Goal: Task Accomplishment & Management: Manage account settings

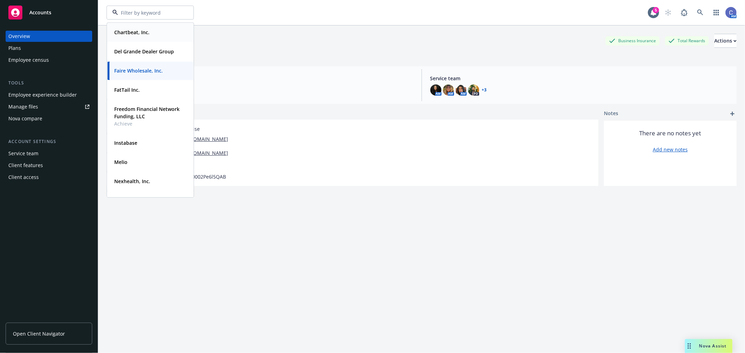
click at [134, 34] on strong "Chartbeat, Inc." at bounding box center [131, 32] width 35 height 7
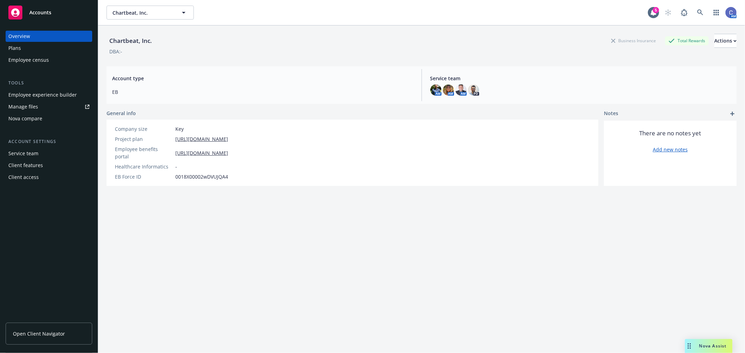
click at [51, 97] on div "Employee experience builder" at bounding box center [42, 94] width 68 height 11
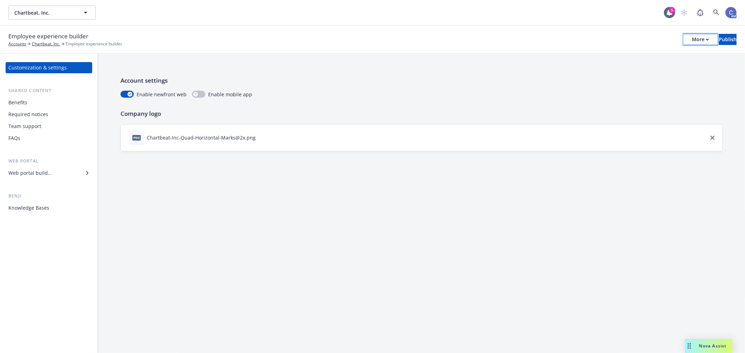
click at [692, 42] on div "More" at bounding box center [700, 39] width 17 height 10
drag, startPoint x: 626, startPoint y: 70, endPoint x: 566, endPoint y: 46, distance: 64.7
click at [626, 70] on link "Copy portal link" at bounding box center [642, 69] width 103 height 14
click at [38, 173] on div "Web portal builder" at bounding box center [29, 173] width 43 height 11
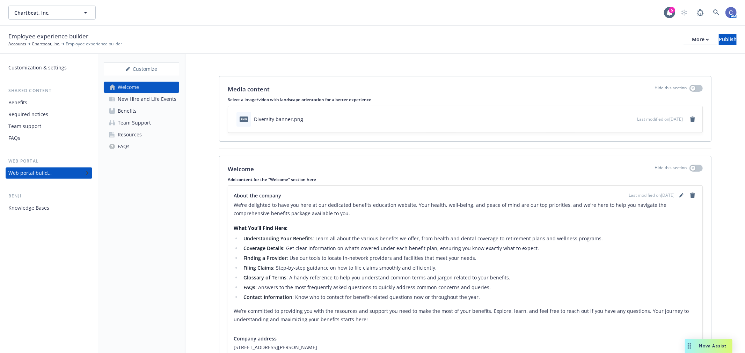
click at [143, 124] on div "Team Support" at bounding box center [134, 122] width 33 height 11
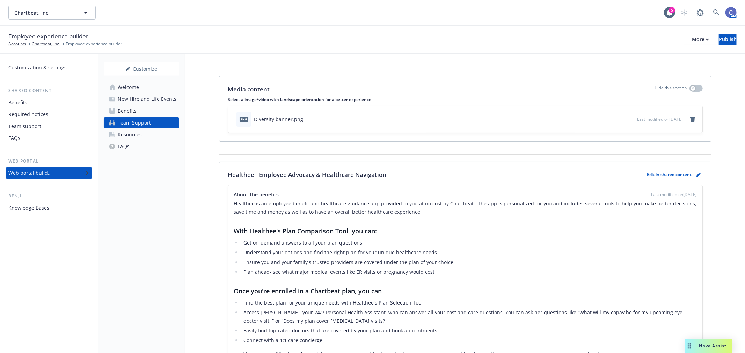
click at [142, 134] on link "Resources" at bounding box center [141, 134] width 75 height 11
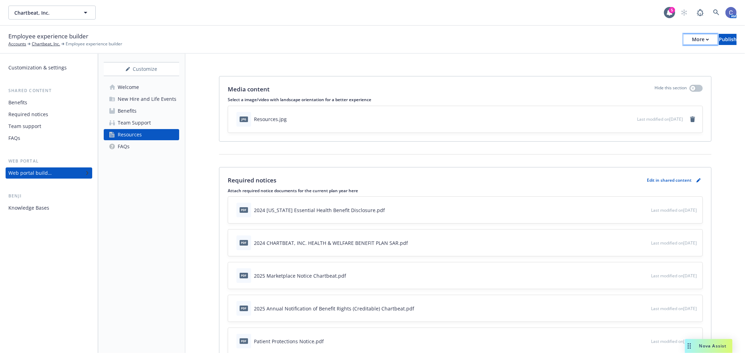
click at [692, 36] on div "More" at bounding box center [700, 39] width 17 height 10
click at [643, 56] on link "Copy preview link" at bounding box center [642, 55] width 103 height 14
click at [127, 112] on div "Benefits" at bounding box center [127, 110] width 19 height 11
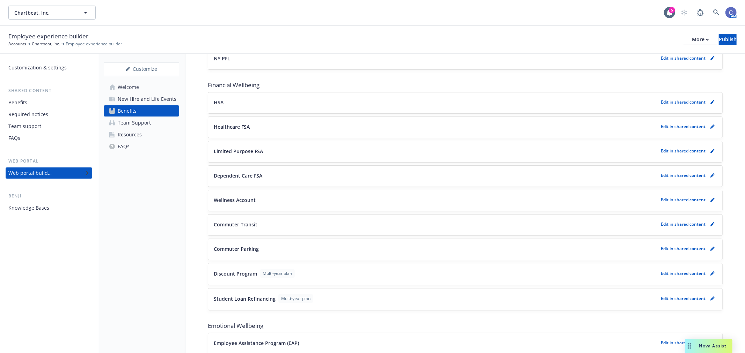
scroll to position [620, 0]
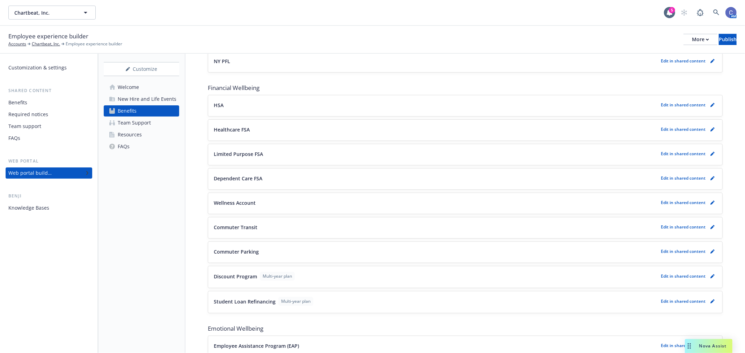
click at [675, 204] on p "Edit in shared content" at bounding box center [683, 203] width 45 height 6
click at [710, 204] on icon "pencil" at bounding box center [712, 203] width 4 height 4
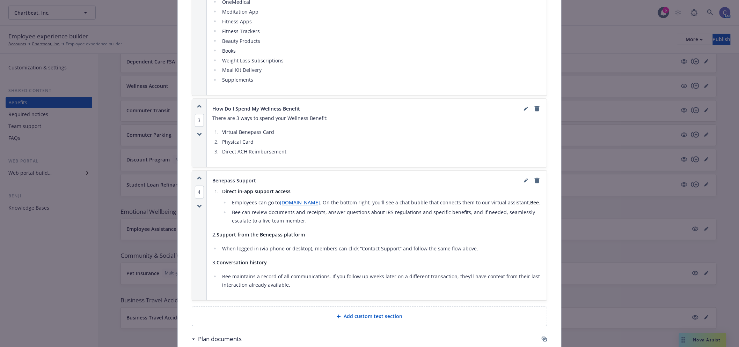
scroll to position [486, 0]
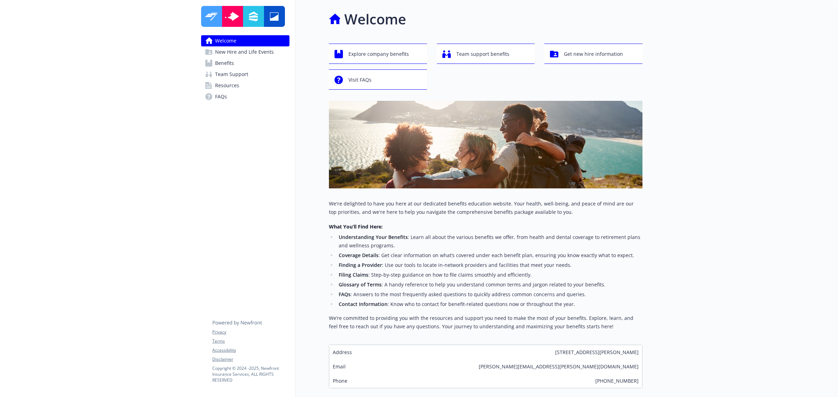
click at [226, 65] on span "Benefits" at bounding box center [224, 63] width 19 height 11
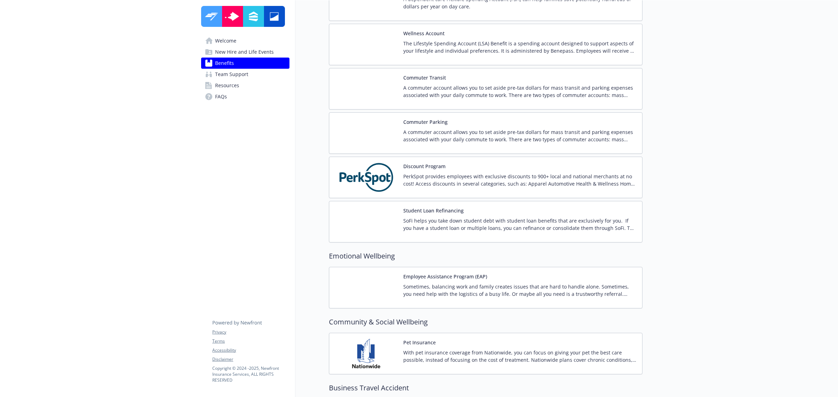
scroll to position [1241, 0]
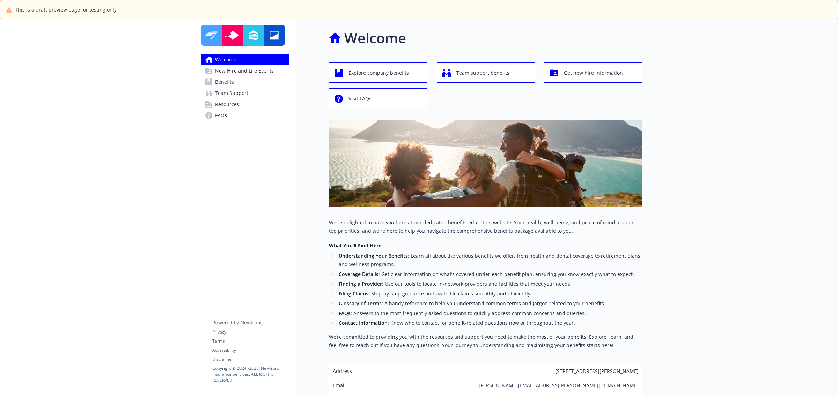
click at [233, 81] on span "Benefits" at bounding box center [224, 81] width 19 height 11
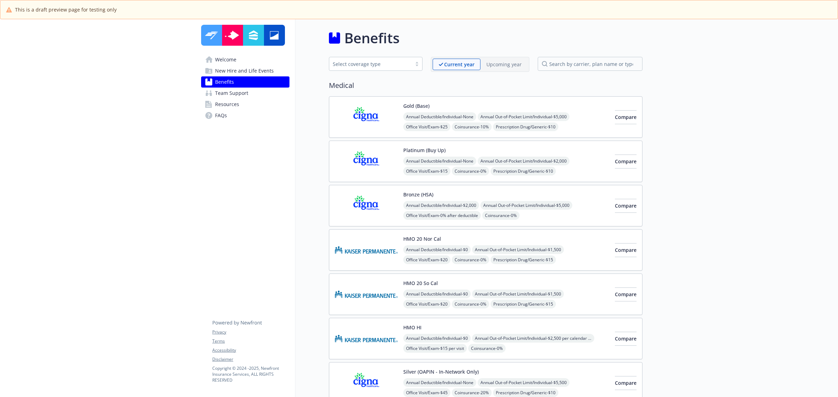
click at [493, 61] on p "Upcoming year" at bounding box center [503, 64] width 35 height 7
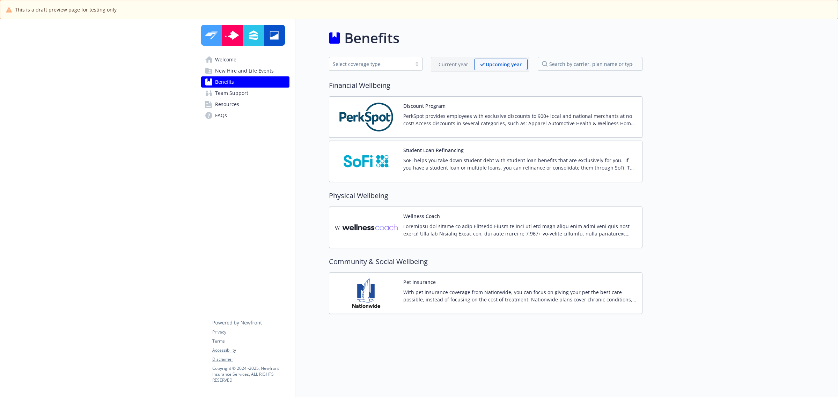
click at [498, 227] on p at bounding box center [519, 230] width 233 height 15
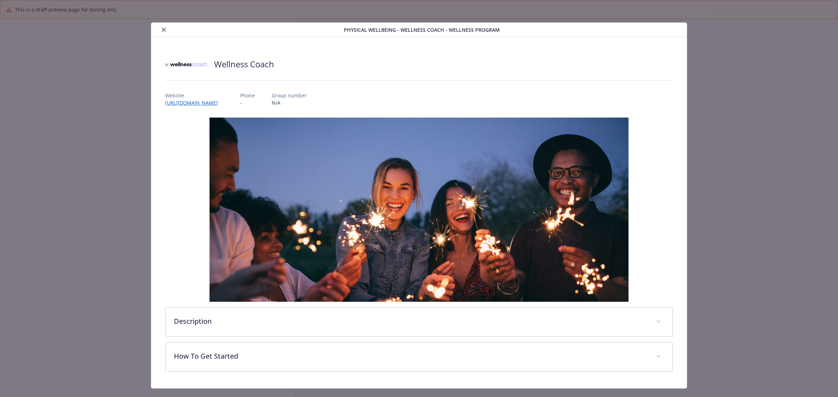
scroll to position [14, 0]
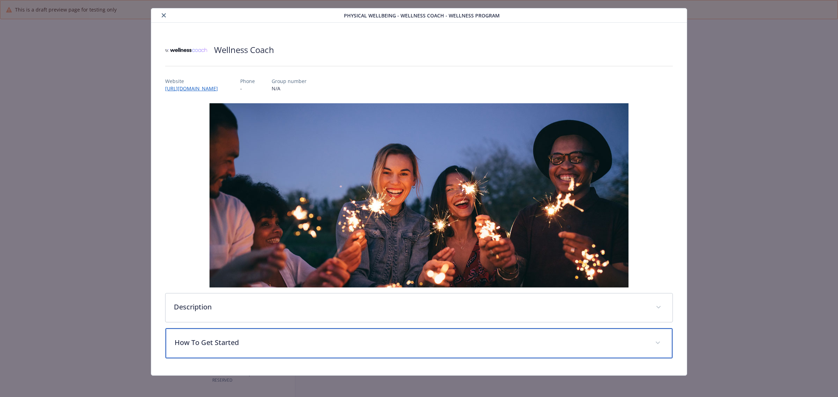
click at [404, 338] on p "How To Get Started" at bounding box center [411, 343] width 472 height 10
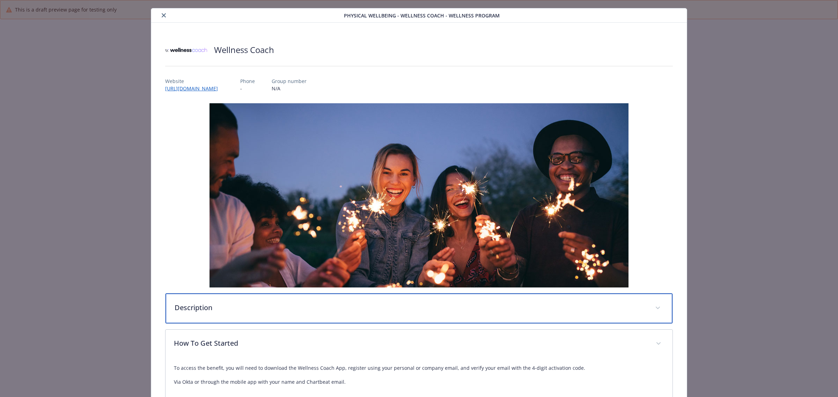
click at [406, 312] on p "Description" at bounding box center [411, 308] width 472 height 10
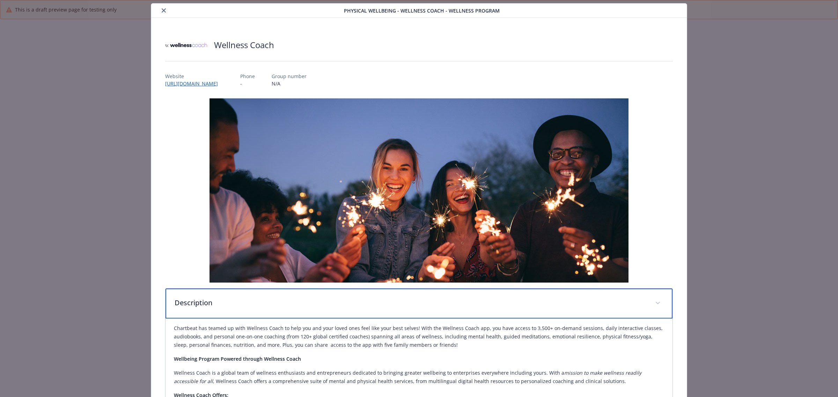
scroll to position [0, 0]
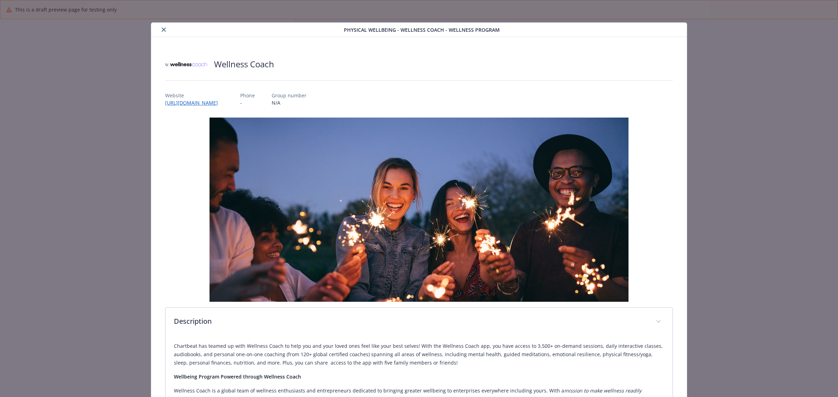
click at [166, 31] on button "close" at bounding box center [164, 29] width 8 height 8
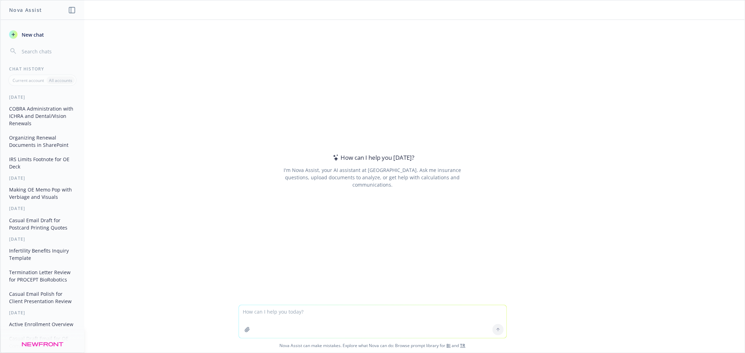
click at [343, 309] on textarea at bounding box center [372, 322] width 267 height 33
type textarea "d"
paste textarea "hey nic- just giving you an update. so far since [DATE] i've sent [PERSON_NAME]…"
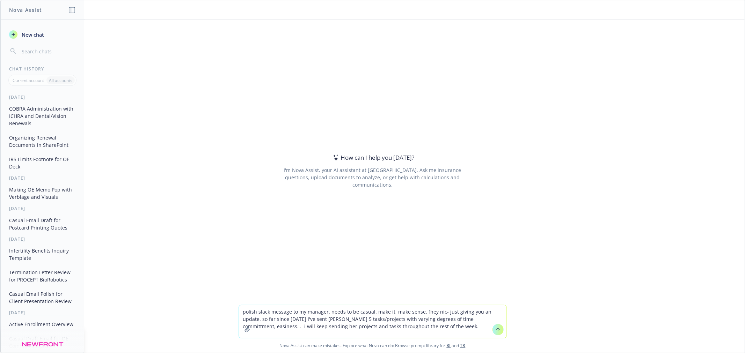
type textarea "polish slack message to my manager. needs to be casual. make it make sense. [he…"
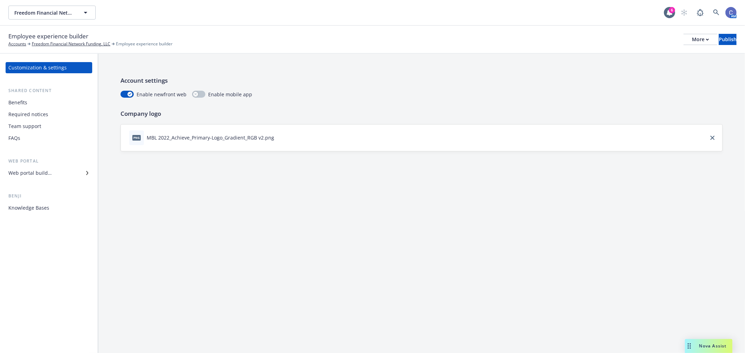
click at [26, 100] on div "Benefits" at bounding box center [17, 102] width 19 height 11
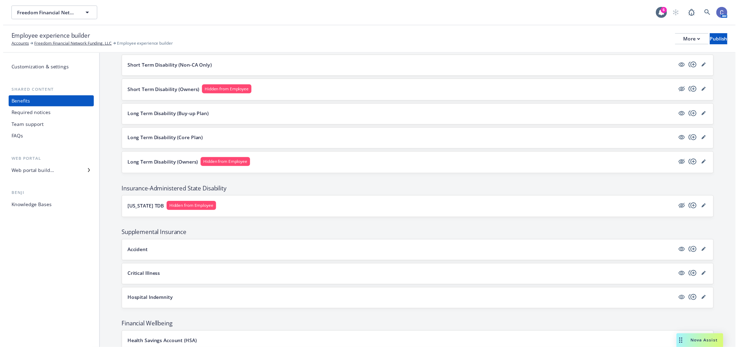
scroll to position [673, 0]
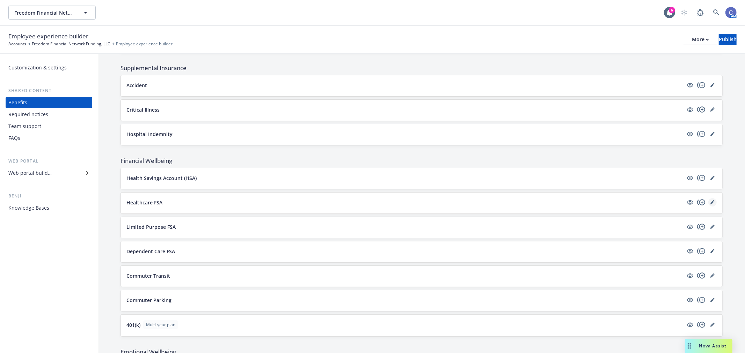
click at [713, 202] on icon "editPencil" at bounding box center [714, 201] width 2 height 2
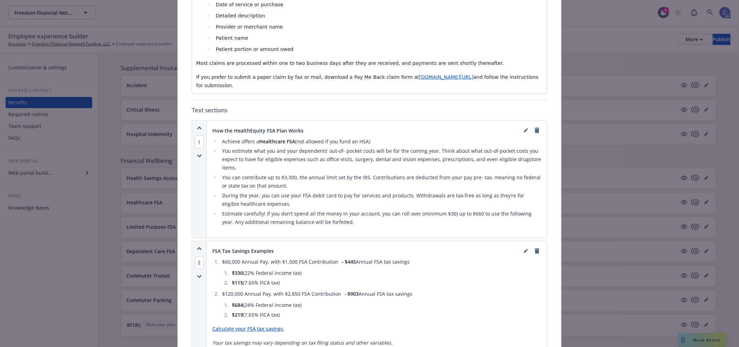
scroll to position [409, 0]
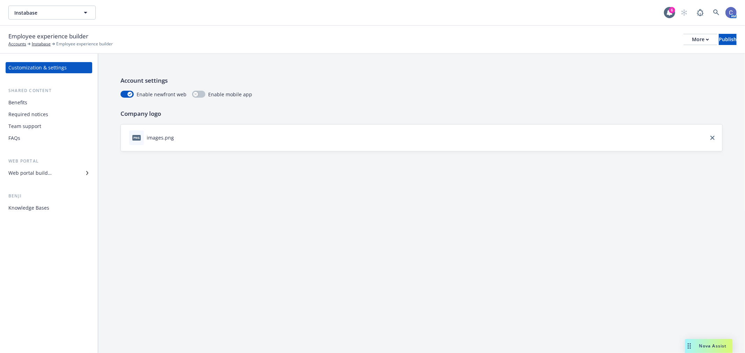
click at [18, 102] on div "Benefits" at bounding box center [17, 102] width 19 height 11
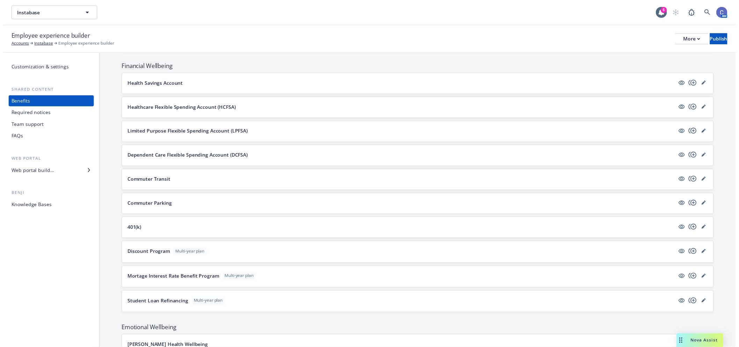
scroll to position [504, 0]
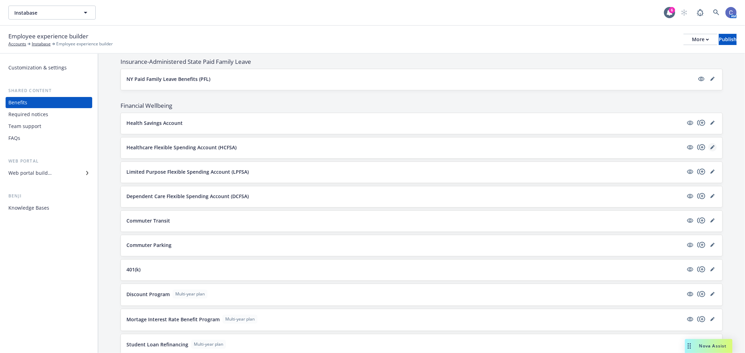
click at [710, 149] on icon "editPencil" at bounding box center [711, 147] width 3 height 3
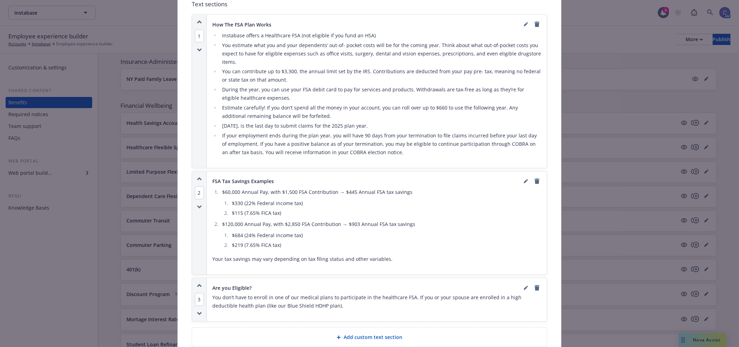
scroll to position [525, 0]
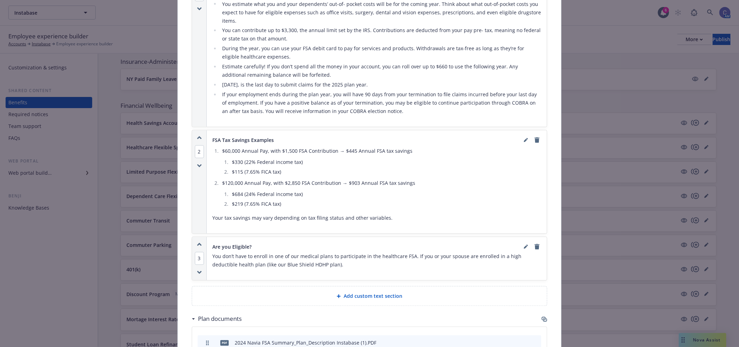
click at [387, 107] on li "If your employment ends during the plan year, you will have 90 days from your t…" at bounding box center [380, 103] width 321 height 25
click at [379, 108] on li "If your employment ends during the plan year, you will have 90 days from your t…" at bounding box center [380, 103] width 321 height 25
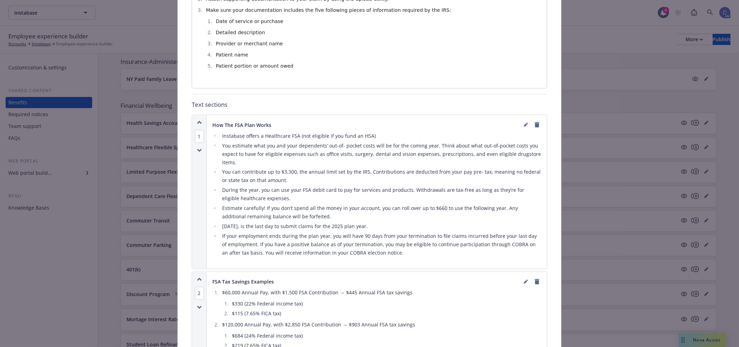
scroll to position [370, 0]
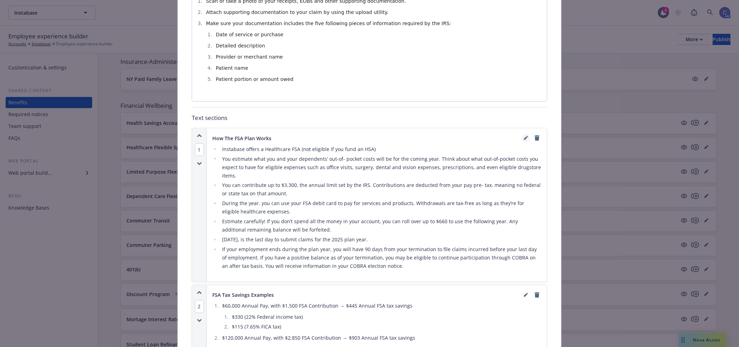
click at [524, 137] on icon "editPencil" at bounding box center [525, 138] width 3 height 3
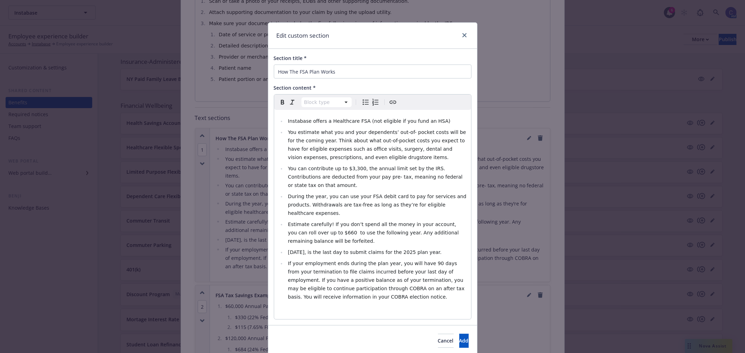
select select
click at [368, 281] on li "If your employment ends during the plan year, you will have 90 days from your t…" at bounding box center [376, 280] width 181 height 42
paste div "editable markdown"
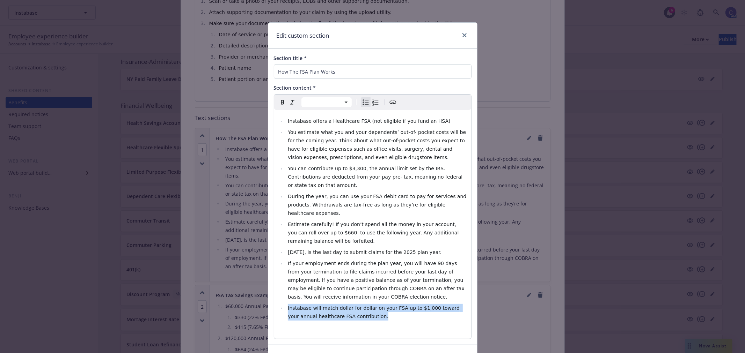
drag, startPoint x: 355, startPoint y: 298, endPoint x: 275, endPoint y: 291, distance: 80.2
click at [278, 291] on ul "Instabase offers a Healthcare FSA (not eligible if you fund an HSA) You estimat…" at bounding box center [372, 219] width 189 height 204
copy span "Instabase will match dollar for dollar on your FSA up to $1,000 toward your ann…"
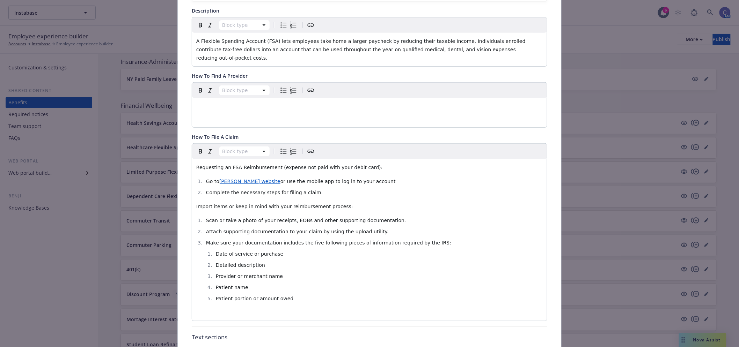
scroll to position [0, 0]
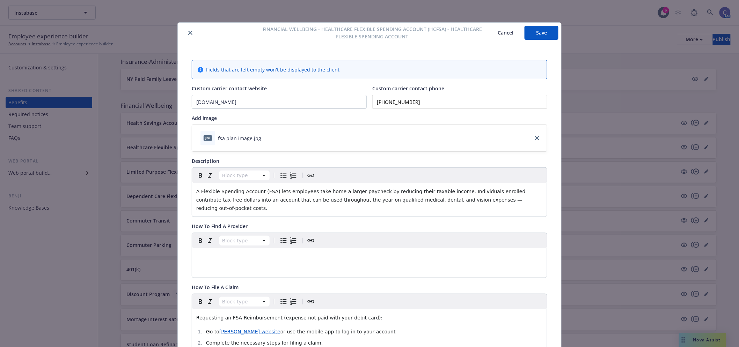
click at [544, 33] on button "Save" at bounding box center [542, 33] width 34 height 14
click at [502, 34] on button "Cancel" at bounding box center [505, 33] width 38 height 14
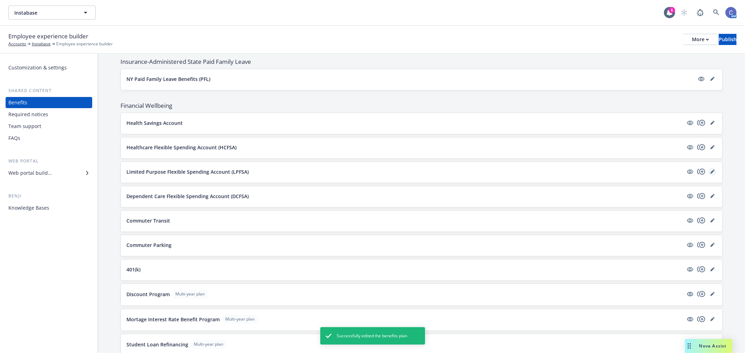
click at [710, 173] on icon "editPencil" at bounding box center [711, 171] width 3 height 3
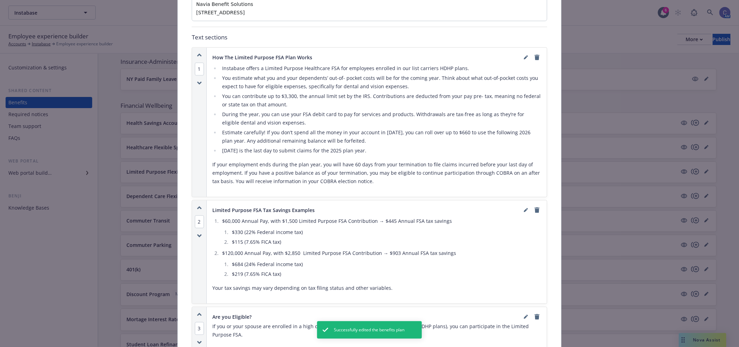
scroll to position [486, 0]
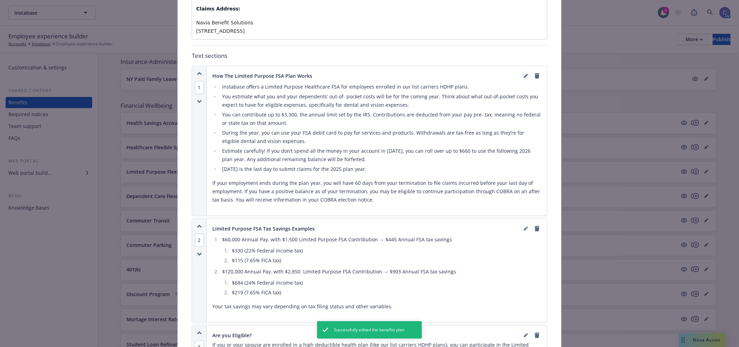
click at [524, 78] on icon "editPencil" at bounding box center [526, 76] width 4 height 4
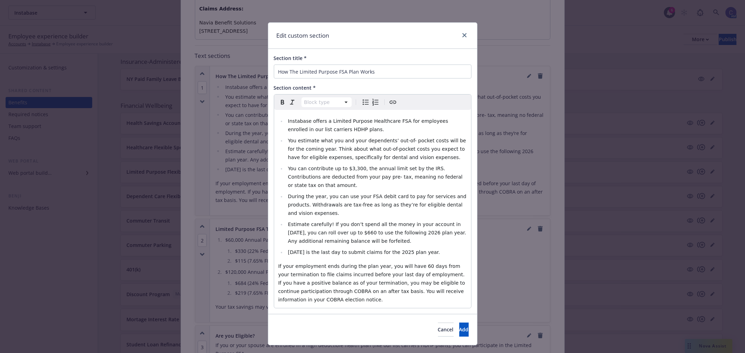
select select
click at [442, 248] on li "[DATE] is the last day to submit claims for the 2025 plan year." at bounding box center [376, 252] width 181 height 8
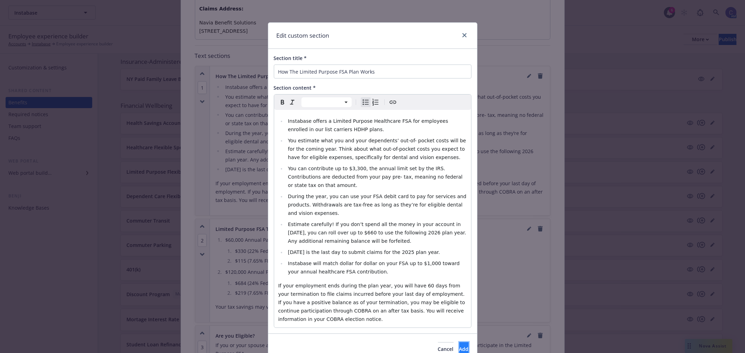
click at [459, 343] on button "Add" at bounding box center [463, 350] width 9 height 14
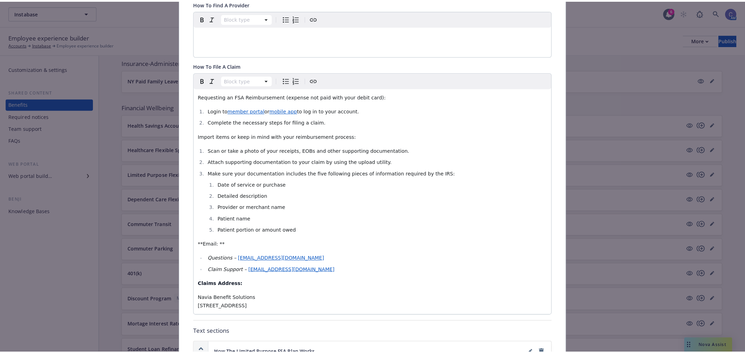
scroll to position [0, 0]
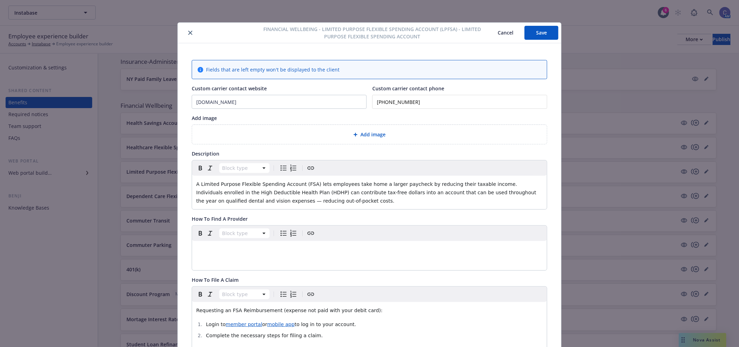
click at [538, 28] on button "Save" at bounding box center [542, 33] width 34 height 14
click at [504, 32] on button "Cancel" at bounding box center [505, 33] width 38 height 14
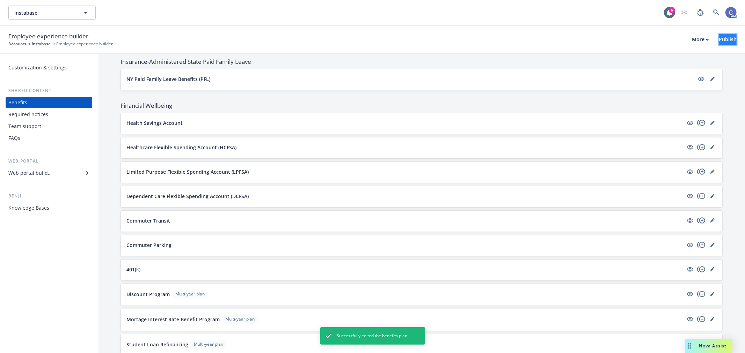
click at [719, 38] on div "Publish" at bounding box center [728, 39] width 18 height 10
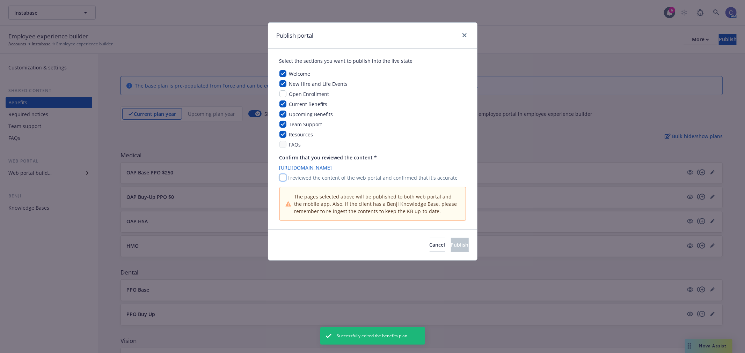
click at [281, 177] on input "checkbox" at bounding box center [282, 177] width 7 height 7
checkbox input "true"
click at [459, 244] on button "Publish" at bounding box center [460, 245] width 18 height 14
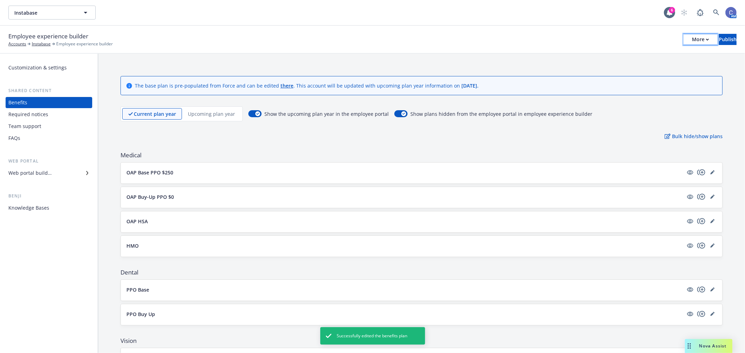
click at [687, 42] on button "More" at bounding box center [700, 39] width 34 height 11
click at [642, 71] on link "Copy portal link" at bounding box center [642, 69] width 103 height 14
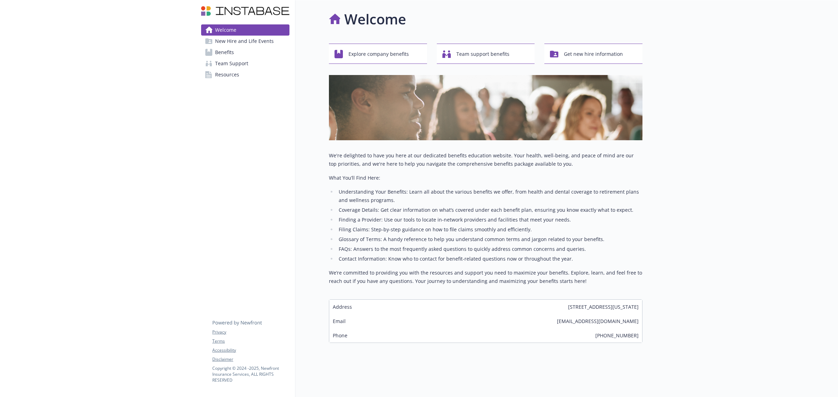
click at [232, 48] on span "Benefits" at bounding box center [224, 52] width 19 height 11
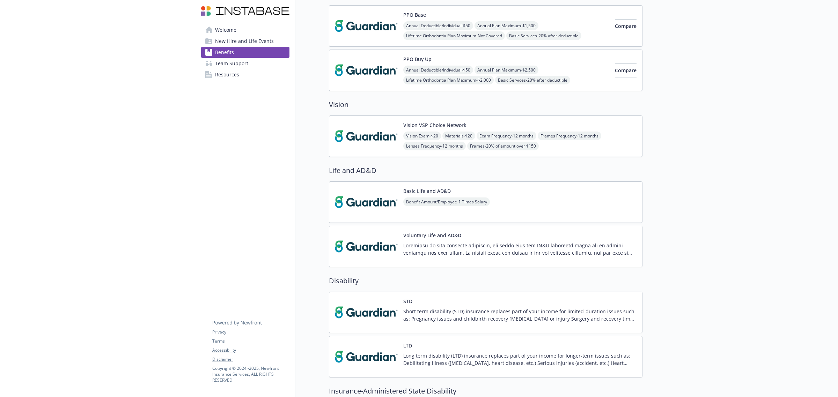
scroll to position [306, 0]
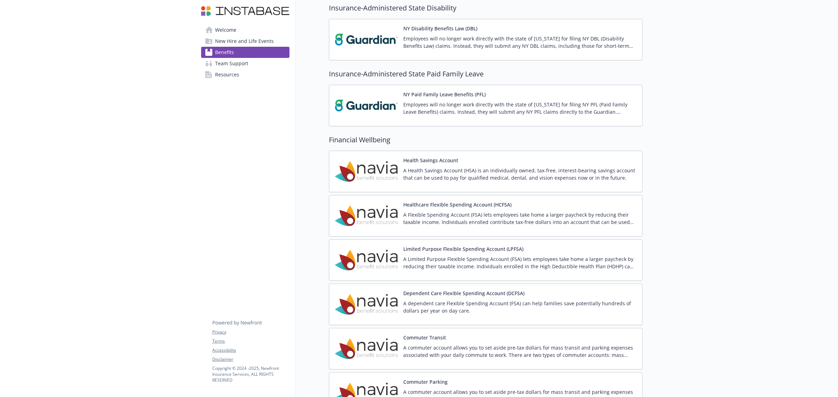
click at [533, 212] on div "Healthcare Flexible Spending Account (HCFSA) A Flexible Spending Account (FSA) …" at bounding box center [519, 216] width 233 height 30
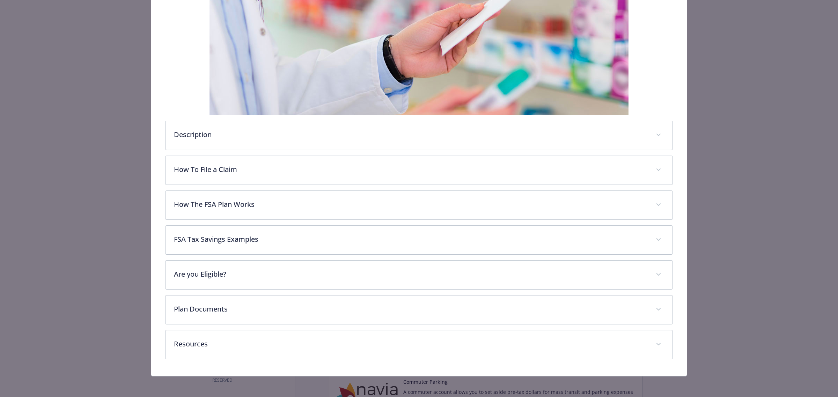
scroll to position [145, 0]
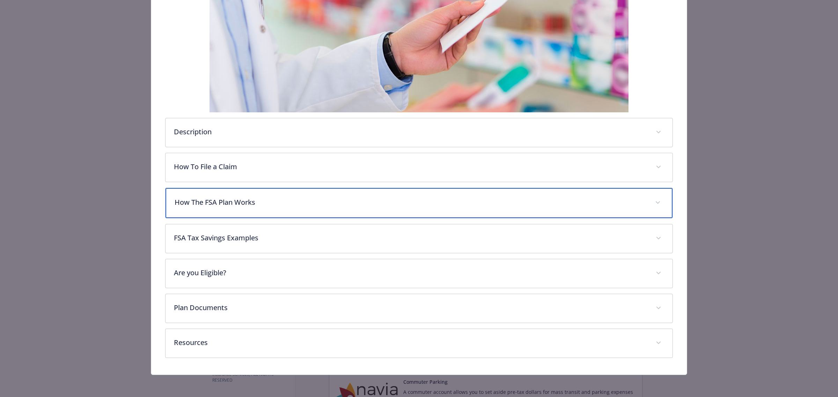
click at [471, 211] on div "How The FSA Plan Works" at bounding box center [419, 203] width 507 height 30
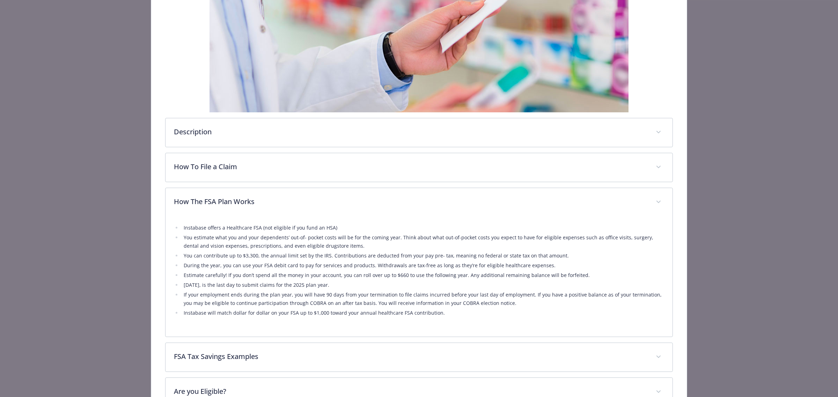
drag, startPoint x: 782, startPoint y: 198, endPoint x: 737, endPoint y: 141, distance: 72.6
click at [782, 198] on div "Financial Wellbeing - Healthcare Flexible Spending Account (HCFSA) - Healthcare…" at bounding box center [419, 198] width 838 height 397
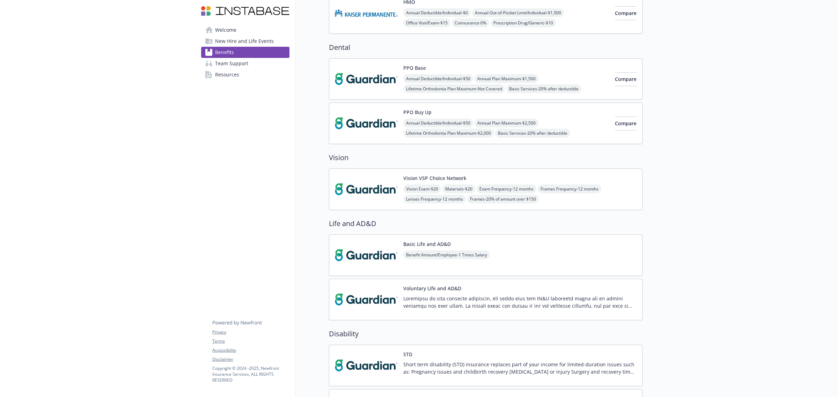
scroll to position [666, 0]
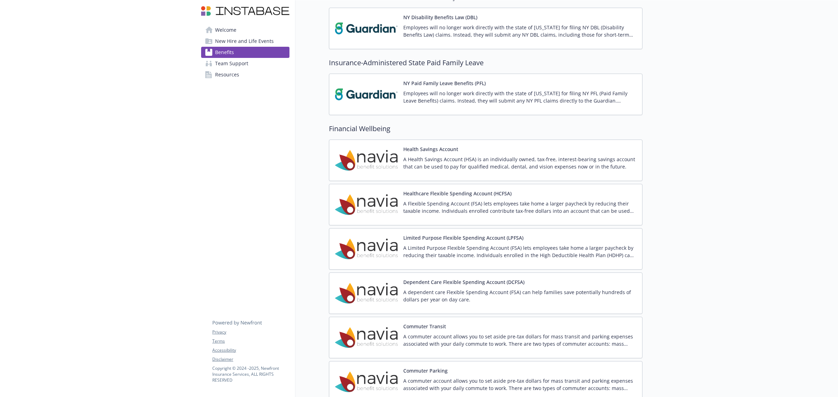
click at [552, 255] on p "A Limited Purpose Flexible Spending Account (FSA) lets employees take home a la…" at bounding box center [519, 251] width 233 height 15
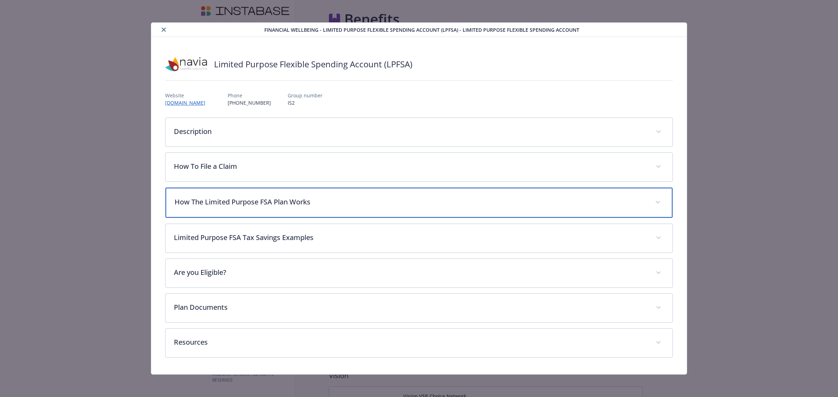
click at [347, 208] on div "How The Limited Purpose FSA Plan Works" at bounding box center [419, 203] width 507 height 30
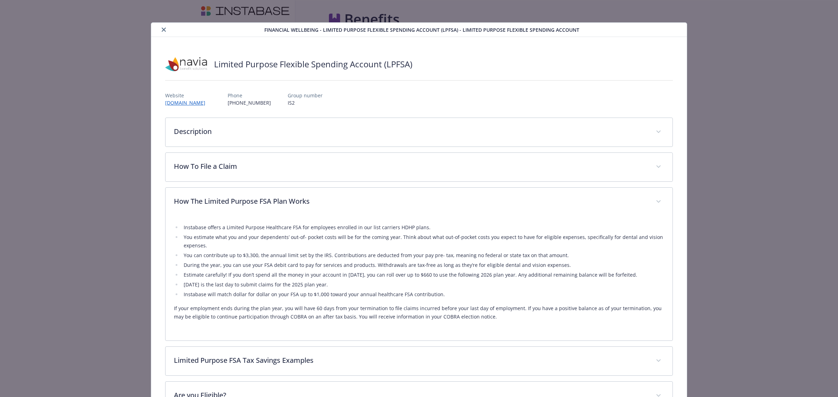
click at [193, 81] on div "details for plan Financial Wellbeing - Limited Purpose Flexible Spending Accoun…" at bounding box center [419, 81] width 508 height 12
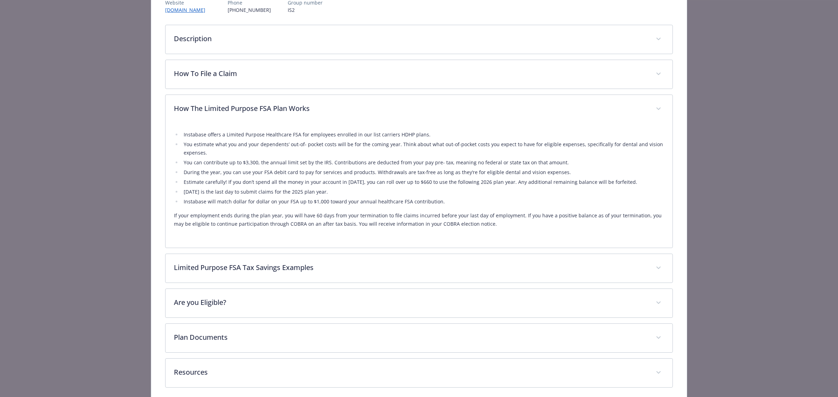
scroll to position [124, 0]
